Goal: Task Accomplishment & Management: Use online tool/utility

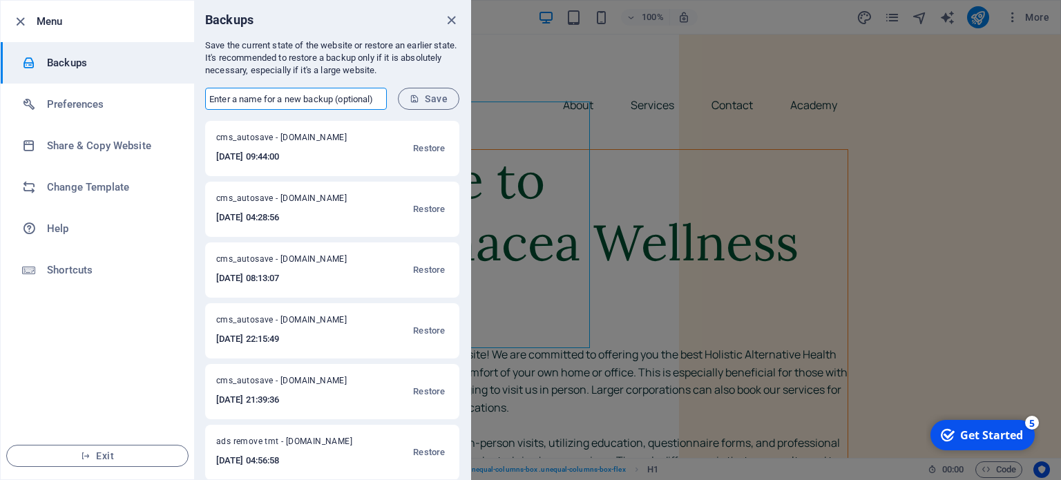
type input "backup with extras"
click at [426, 96] on span "Save" at bounding box center [429, 98] width 38 height 11
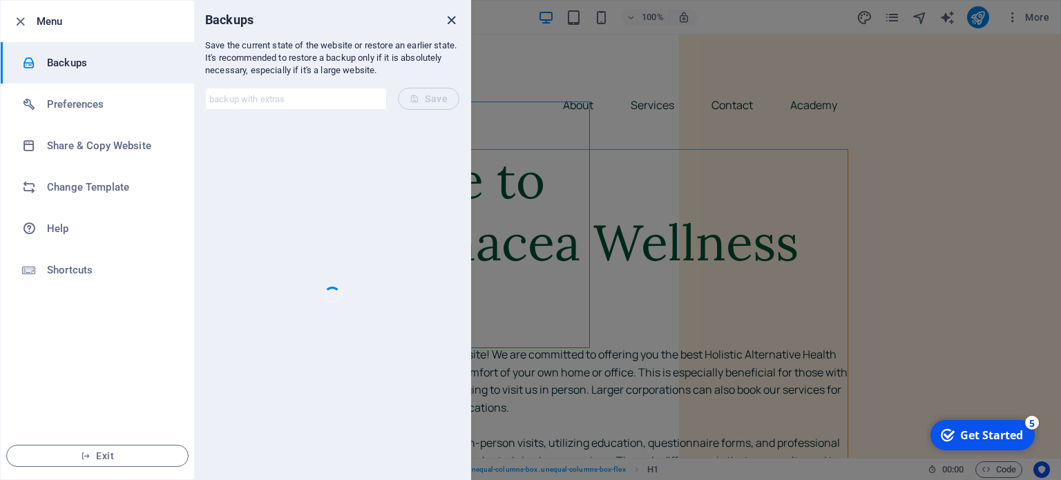
click at [451, 20] on icon "close" at bounding box center [452, 20] width 16 height 16
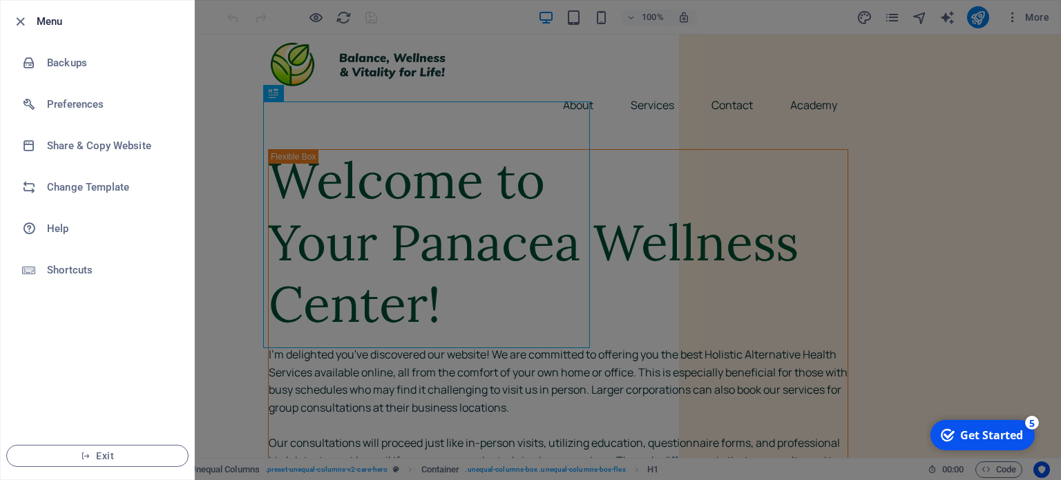
click at [981, 175] on div at bounding box center [530, 240] width 1061 height 480
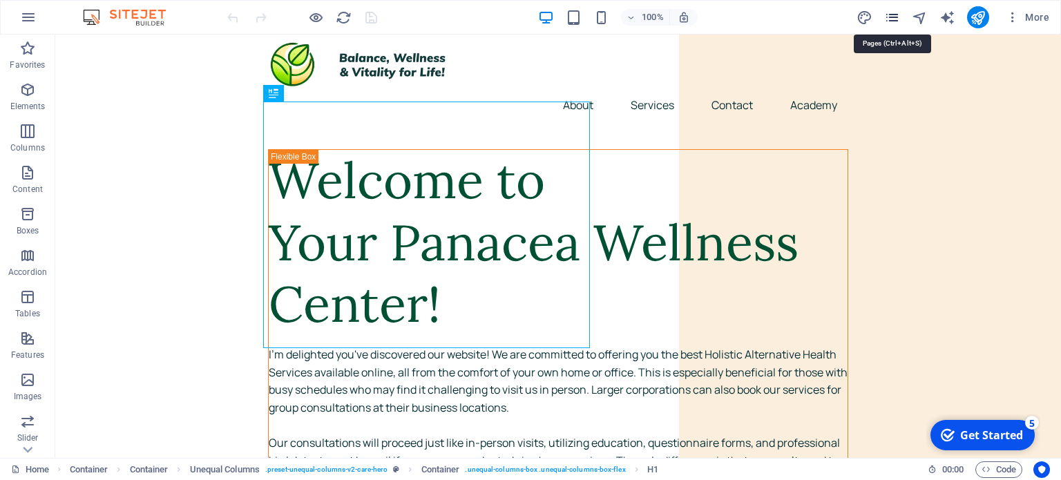
click at [895, 15] on icon "pages" at bounding box center [892, 18] width 16 height 16
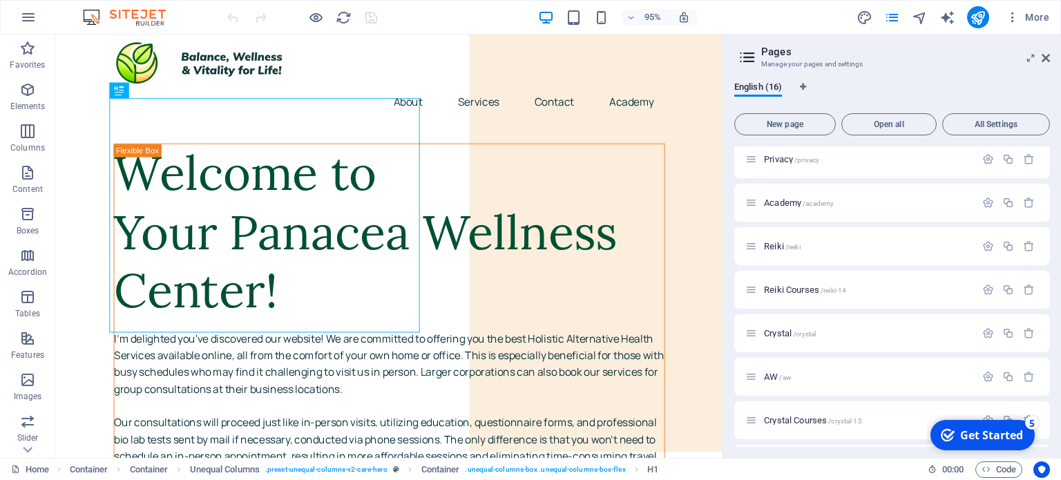
scroll to position [377, 0]
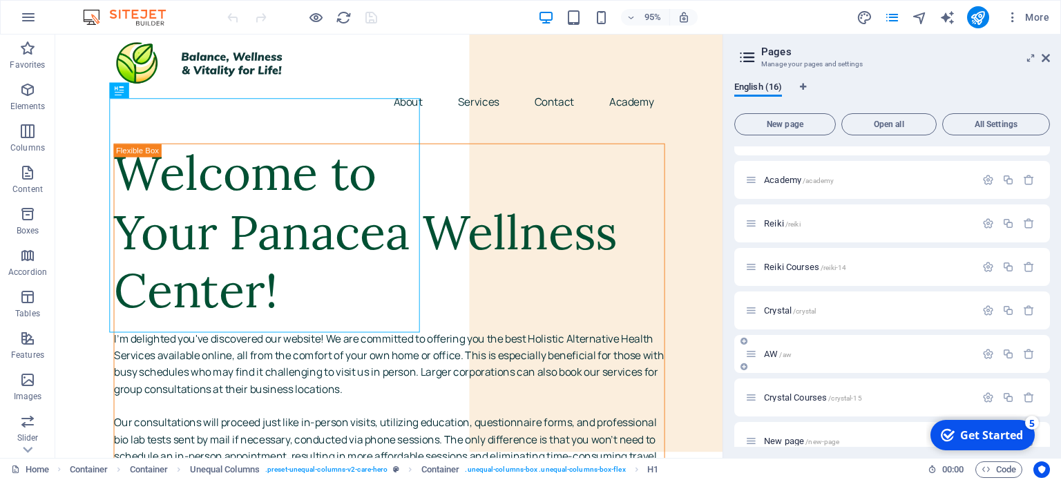
click at [792, 359] on div "AW /aw" at bounding box center [860, 354] width 230 height 16
click at [777, 350] on span "AW /aw" at bounding box center [778, 354] width 28 height 10
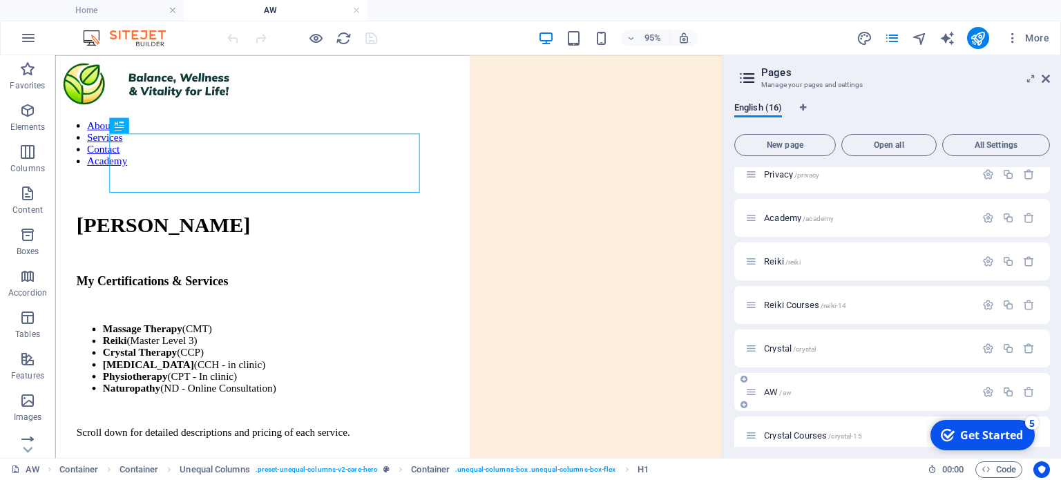
scroll to position [0, 0]
click at [0, 0] on icon at bounding box center [0, 0] width 0 height 0
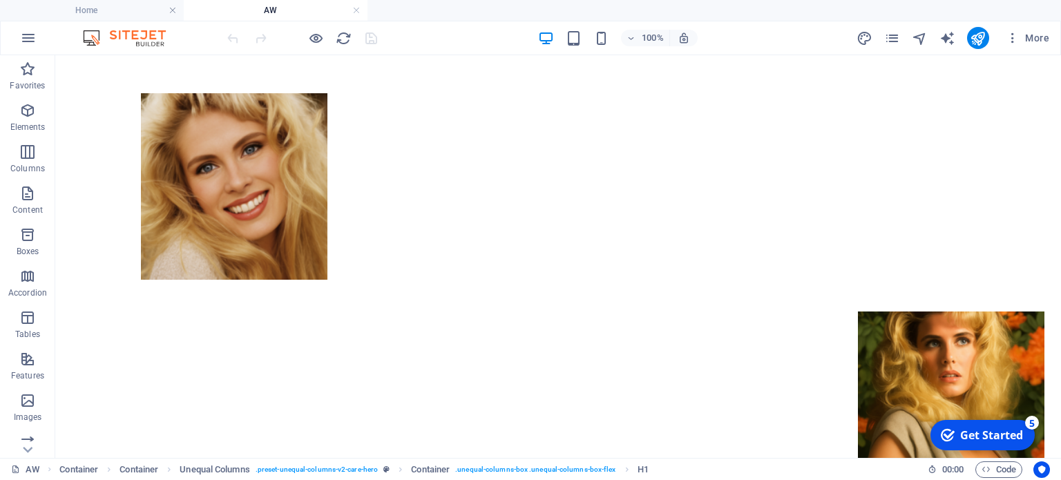
scroll to position [588, 0]
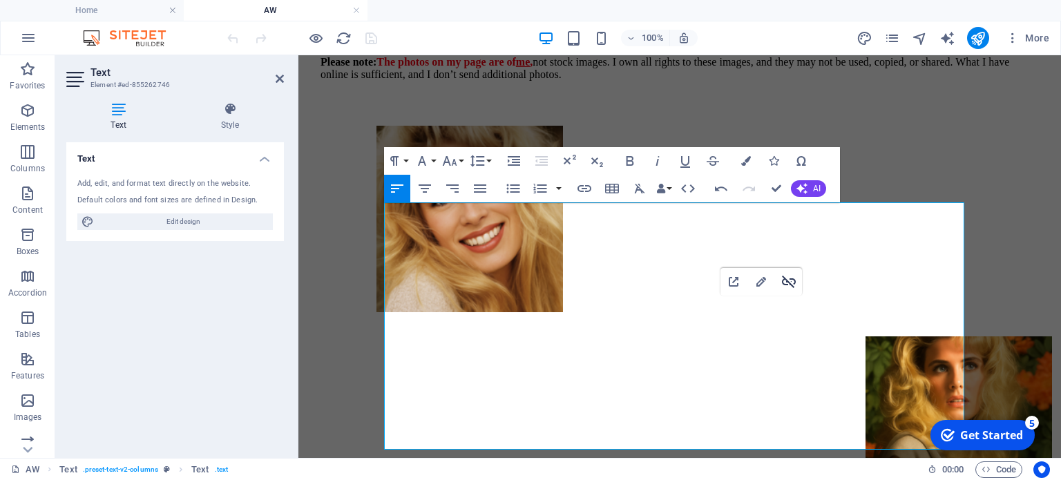
click at [785, 286] on icon "button" at bounding box center [789, 282] width 17 height 17
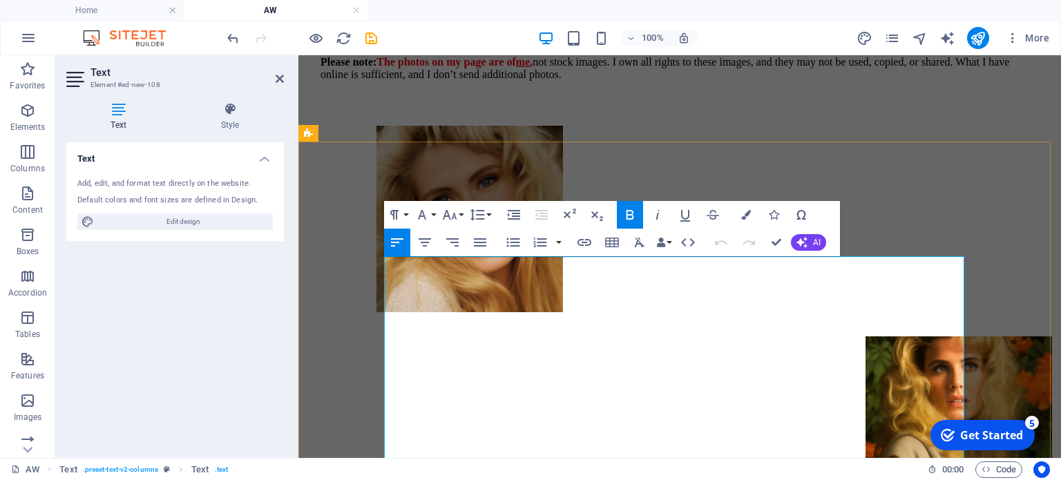
scroll to position [533, 0]
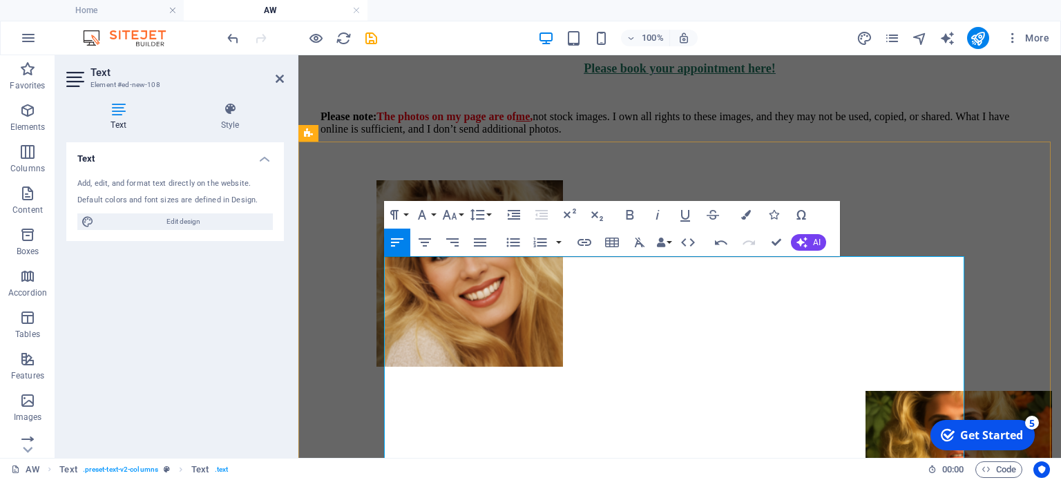
click at [981, 33] on icon "publish" at bounding box center [978, 38] width 16 height 16
